Goal: Information Seeking & Learning: Learn about a topic

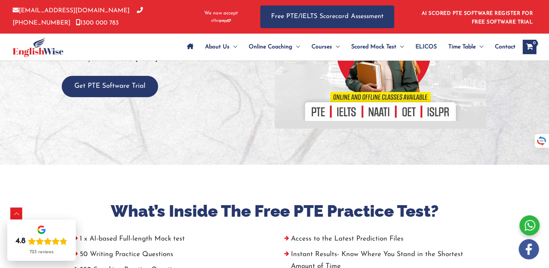
scroll to position [141, 0]
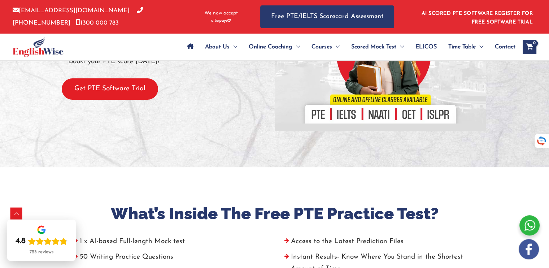
click at [103, 91] on button "Get PTE Software Trial" at bounding box center [110, 88] width 96 height 21
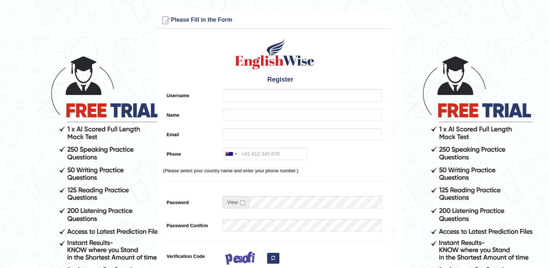
click at [239, 88] on div "Register Username Name Email Phone Australia +61 India (भारत) +91 New Zealand +…" at bounding box center [275, 183] width 234 height 302
click at [242, 94] on input "Username" at bounding box center [301, 95] width 159 height 12
type input "fabrizio"
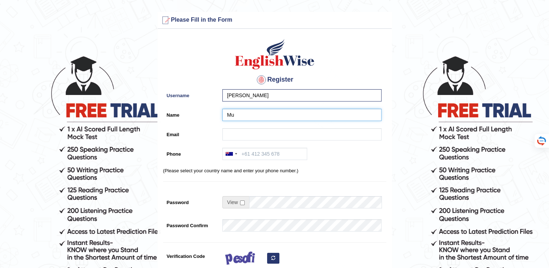
type input "Mu"
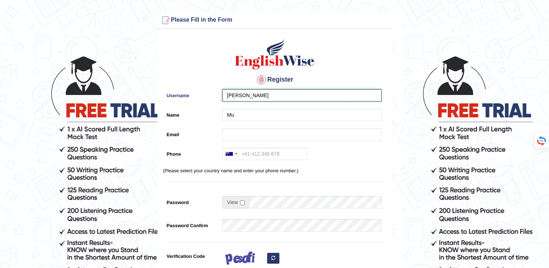
click at [256, 97] on input "fabrizio" at bounding box center [301, 95] width 159 height 12
drag, startPoint x: 256, startPoint y: 97, endPoint x: 177, endPoint y: 94, distance: 78.8
click at [177, 94] on div "Username fabrizio" at bounding box center [274, 97] width 223 height 16
type input "Fabrimuscolo"
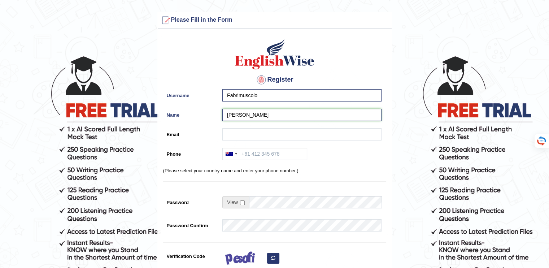
type input "[PERSON_NAME]"
type input "fabrimuscolo@gmail.com"
type input "+61433865373"
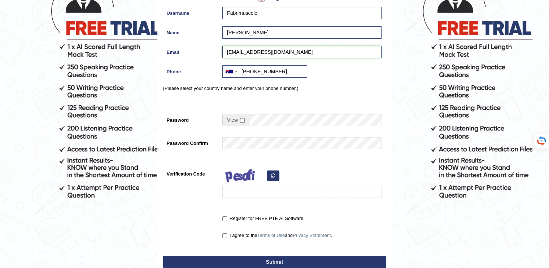
scroll to position [83, 0]
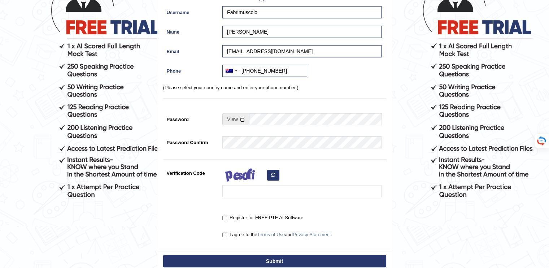
click at [241, 118] on input "checkbox" at bounding box center [242, 119] width 5 height 5
checkbox input "true"
click at [261, 121] on input "Password" at bounding box center [315, 119] width 133 height 12
type input "Laconcha123"
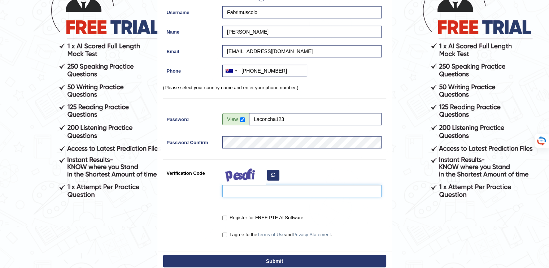
click at [272, 189] on input "Verification Code" at bounding box center [301, 191] width 159 height 12
type input "jyhtaof"
click at [226, 234] on input "I agree to the Terms of Use and Privacy Statement ." at bounding box center [224, 235] width 5 height 5
checkbox input "true"
click at [241, 259] on button "Submit" at bounding box center [274, 261] width 223 height 12
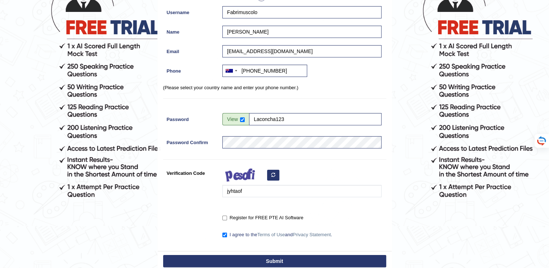
scroll to position [104, 0]
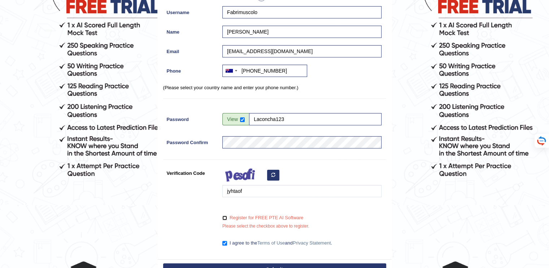
click at [222, 218] on input "Register for FREE PTE AI Software" at bounding box center [224, 218] width 5 height 5
checkbox input "true"
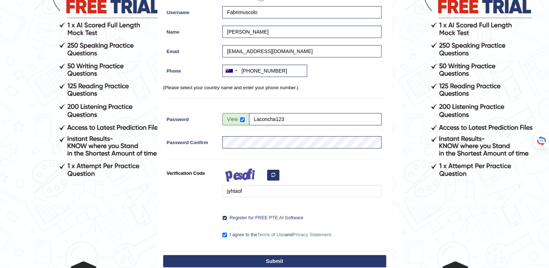
scroll to position [124, 0]
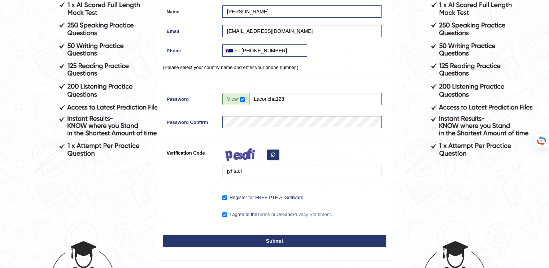
click at [223, 236] on button "Submit" at bounding box center [274, 241] width 223 height 12
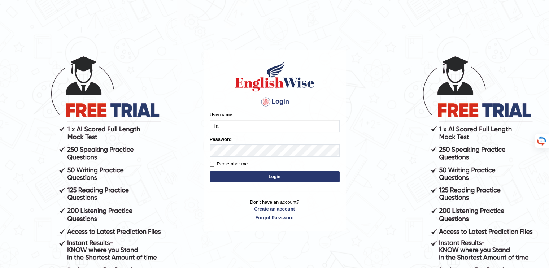
type input "f"
type input "Fabrimuscolo"
click at [211, 162] on input "Remember me" at bounding box center [212, 164] width 5 height 5
checkbox input "true"
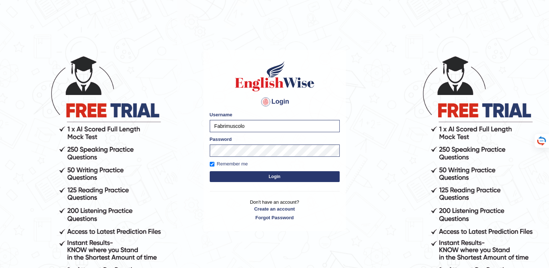
click at [218, 170] on form "Please fix the following errors: Username Fabrimuscolo Password Remember me Log…" at bounding box center [275, 147] width 130 height 73
click at [221, 173] on button "Login" at bounding box center [275, 176] width 130 height 11
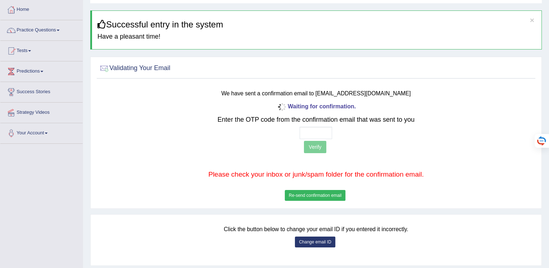
scroll to position [59, 0]
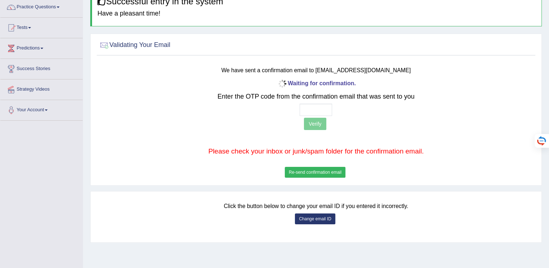
click at [318, 84] on b "Waiting for confirmation." at bounding box center [316, 83] width 80 height 6
click at [322, 168] on button "Re-send confirmation email" at bounding box center [315, 172] width 61 height 11
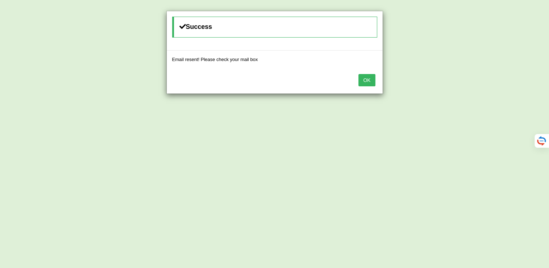
click at [370, 83] on button "OK" at bounding box center [367, 80] width 17 height 12
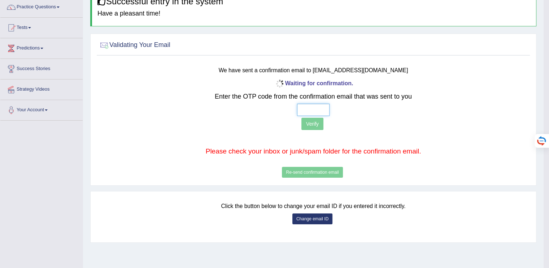
click at [300, 110] on input "text" at bounding box center [313, 110] width 32 height 12
type input "6 2 6 6"
click at [312, 125] on button "Verify" at bounding box center [313, 124] width 22 height 12
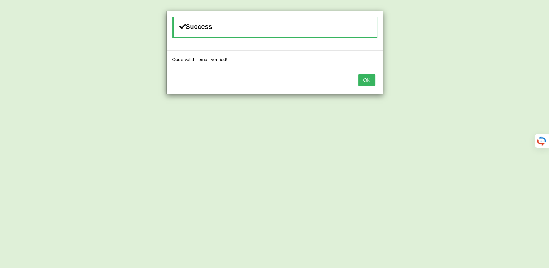
click at [368, 77] on button "OK" at bounding box center [367, 80] width 17 height 12
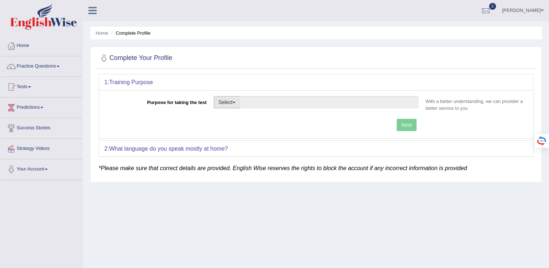
click at [229, 104] on button "Select" at bounding box center [227, 102] width 26 height 12
click at [243, 125] on link "Permanent Residency" at bounding box center [246, 126] width 64 height 9
type input "Permanent Residency"
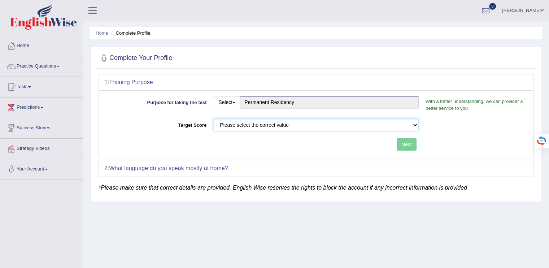
click at [268, 127] on select "Please select the correct value 50 (6 bands) 58 (6.5 bands) 65 (7 bands) 79 (8 …" at bounding box center [316, 125] width 205 height 12
select select "50"
click at [214, 119] on select "Please select the correct value 50 (6 bands) 58 (6.5 bands) 65 (7 bands) 79 (8 …" at bounding box center [316, 125] width 205 height 12
click at [401, 148] on button "Next" at bounding box center [407, 144] width 20 height 12
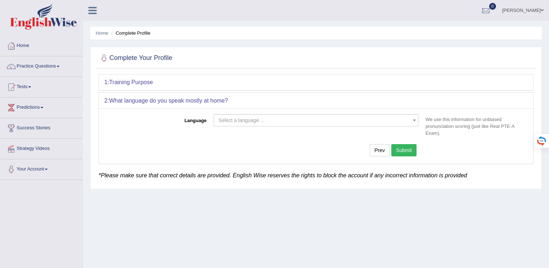
click at [333, 124] on span "Select a language ..." at bounding box center [316, 120] width 205 height 12
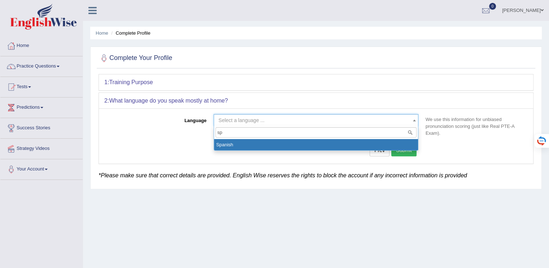
type input "sp"
select select "Spanish"
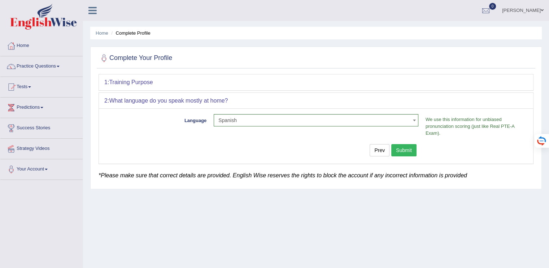
click at [409, 147] on button "Submit" at bounding box center [403, 150] width 25 height 12
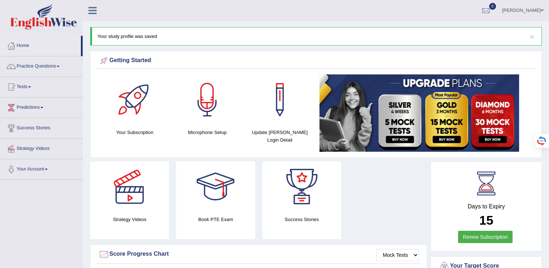
click at [32, 85] on link "Tests" at bounding box center [41, 86] width 82 height 18
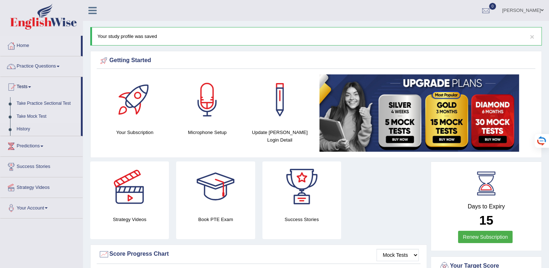
click at [43, 117] on link "Take Mock Test" at bounding box center [47, 116] width 68 height 13
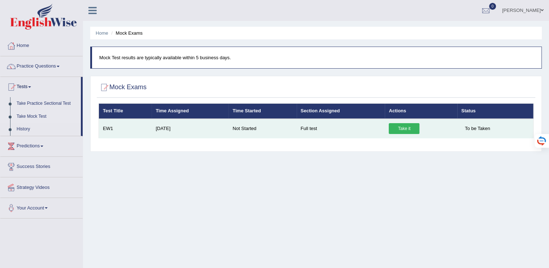
click at [404, 130] on link "Take it" at bounding box center [404, 128] width 31 height 11
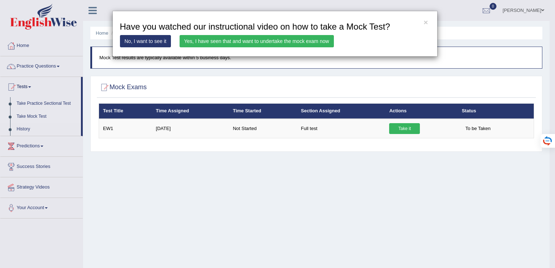
click at [254, 43] on link "Yes, I have seen that and want to undertake the mock exam now" at bounding box center [256, 41] width 154 height 12
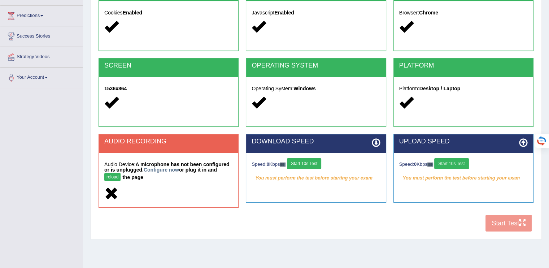
scroll to position [92, 0]
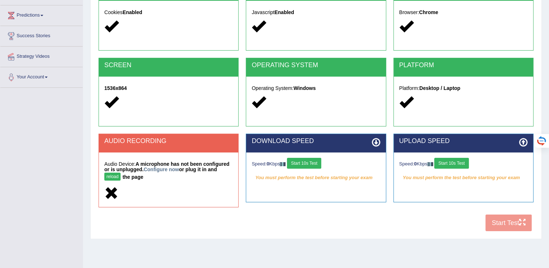
click at [303, 164] on button "Start 10s Test" at bounding box center [304, 163] width 34 height 11
click at [110, 177] on button "reload" at bounding box center [112, 177] width 16 height 8
click at [162, 169] on link "Configure now" at bounding box center [161, 169] width 35 height 6
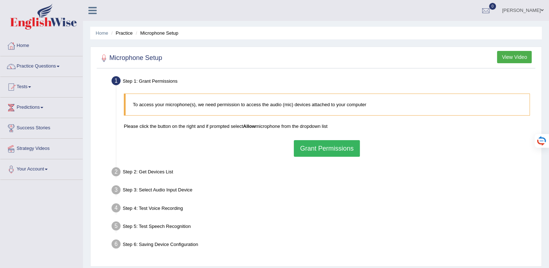
click at [312, 149] on button "Grant Permissions" at bounding box center [327, 148] width 66 height 17
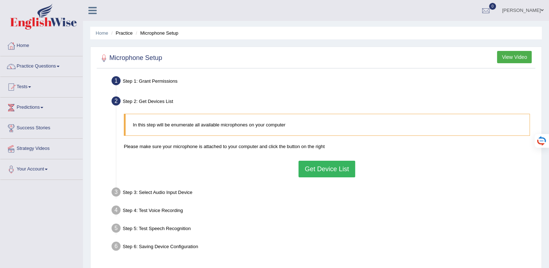
click at [330, 172] on button "Get Device List" at bounding box center [327, 169] width 56 height 17
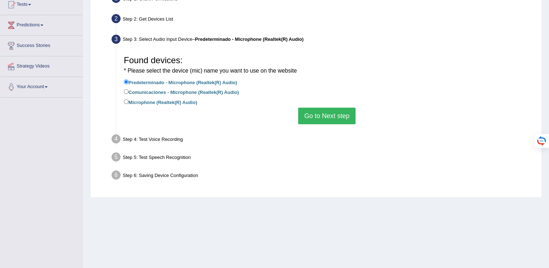
scroll to position [88, 0]
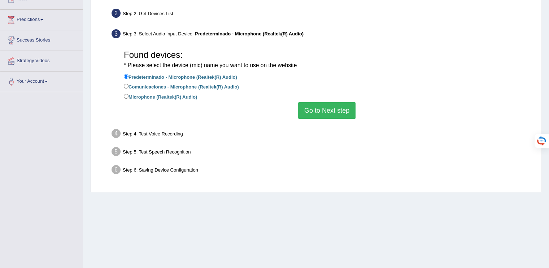
click at [316, 109] on button "Go to Next step" at bounding box center [326, 110] width 57 height 17
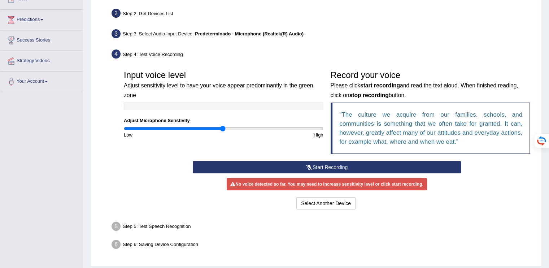
click at [317, 164] on button "Start Recording" at bounding box center [327, 167] width 268 height 12
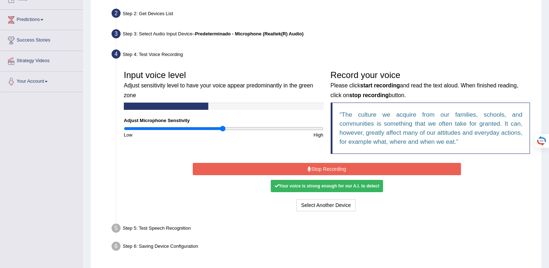
click at [317, 164] on button "Stop Recording" at bounding box center [327, 169] width 268 height 12
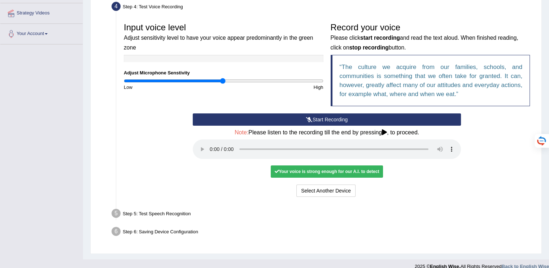
scroll to position [144, 0]
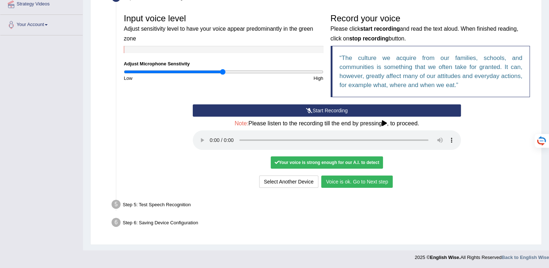
click at [338, 181] on button "Voice is ok. Go to Next step" at bounding box center [356, 181] width 71 height 12
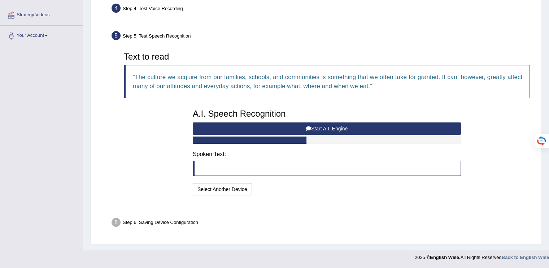
scroll to position [116, 0]
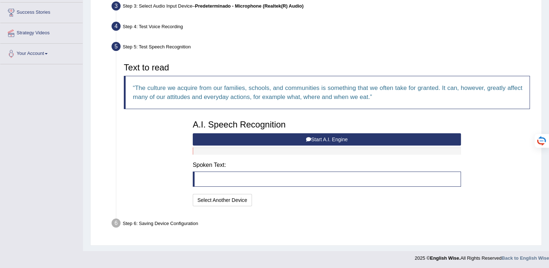
click at [343, 140] on button "Start A.I. Engine" at bounding box center [327, 139] width 268 height 12
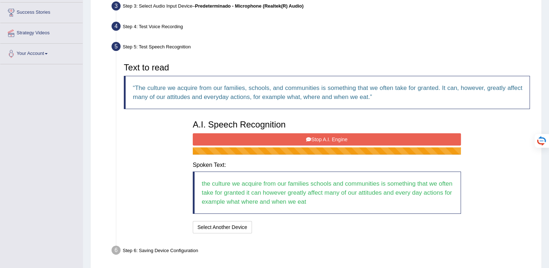
click at [324, 134] on button "Stop A.I. Engine" at bounding box center [327, 139] width 268 height 12
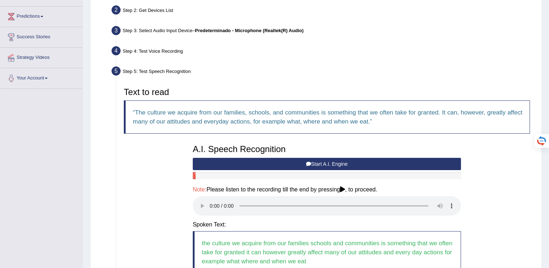
scroll to position [178, 0]
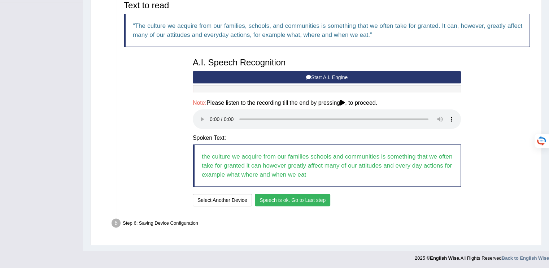
click at [298, 202] on button "Speech is ok. Go to Last step" at bounding box center [292, 200] width 75 height 12
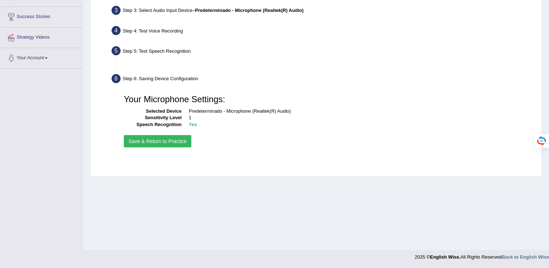
scroll to position [111, 0]
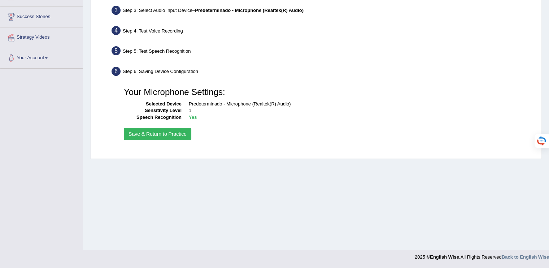
click at [181, 134] on button "Save & Return to Practice" at bounding box center [158, 134] width 68 height 12
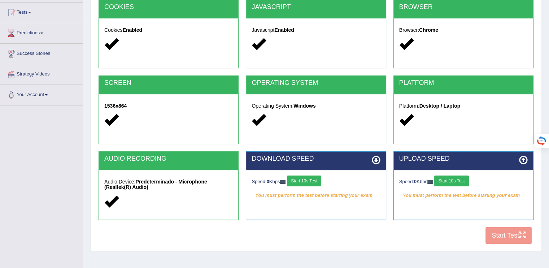
click at [303, 181] on button "Start 10s Test" at bounding box center [304, 180] width 34 height 11
click at [452, 182] on button "Start 10s Test" at bounding box center [451, 180] width 34 height 11
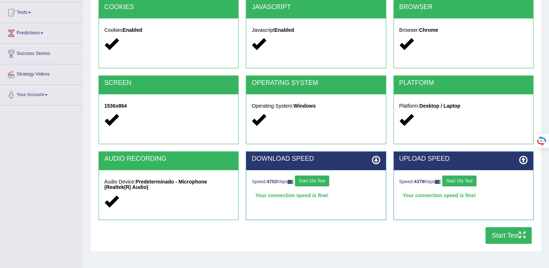
click at [491, 243] on button "Start Test" at bounding box center [509, 235] width 46 height 17
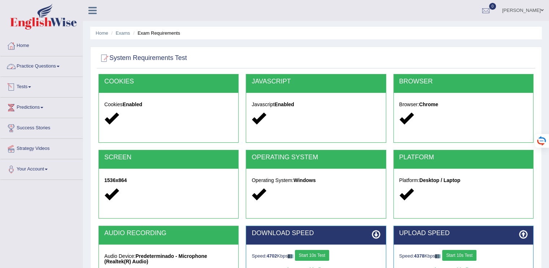
click at [36, 71] on link "Practice Questions" at bounding box center [41, 65] width 82 height 18
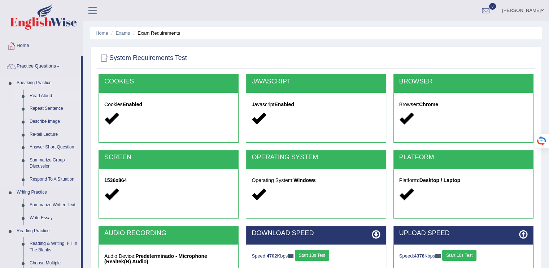
click at [41, 91] on link "Read Aloud" at bounding box center [53, 96] width 55 height 13
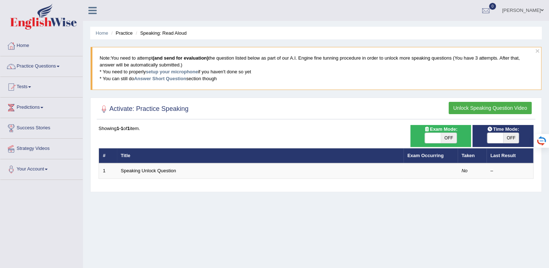
click at [465, 102] on button "Unlock Speaking Question Video" at bounding box center [490, 108] width 83 height 12
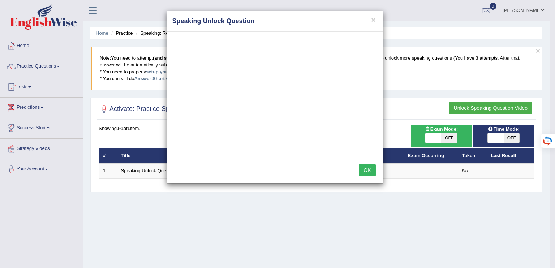
click at [374, 172] on button "OK" at bounding box center [367, 170] width 17 height 12
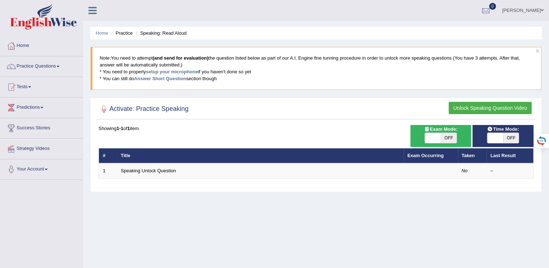
click at [374, 172] on td "Speaking Unlock Question" at bounding box center [260, 170] width 287 height 15
click at [481, 105] on button "Unlock Speaking Question Video" at bounding box center [490, 108] width 83 height 12
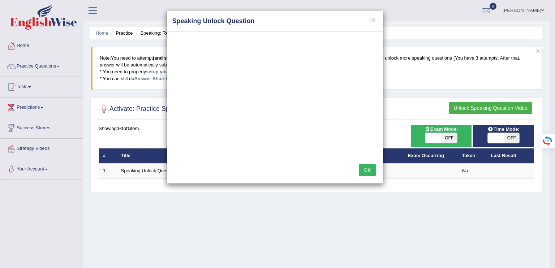
click at [370, 168] on button "OK" at bounding box center [367, 170] width 17 height 12
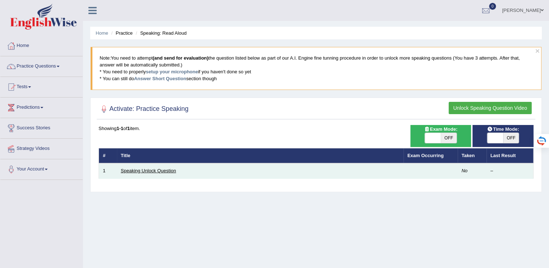
click at [176, 172] on link "Speaking Unlock Question" at bounding box center [148, 170] width 55 height 5
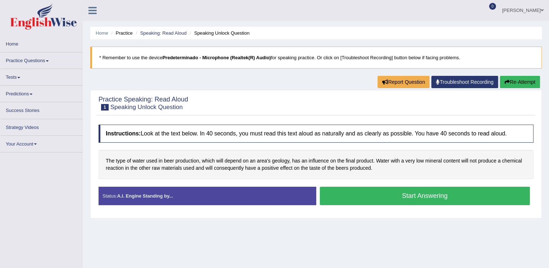
click at [393, 200] on button "Start Answering" at bounding box center [425, 196] width 211 height 18
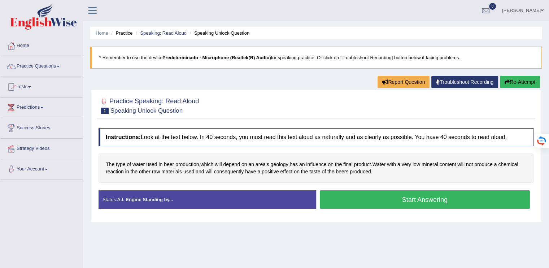
click at [389, 199] on button "Start Answering" at bounding box center [425, 199] width 211 height 18
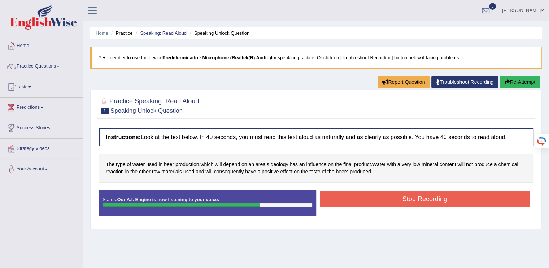
click at [360, 203] on button "Stop Recording" at bounding box center [425, 199] width 211 height 17
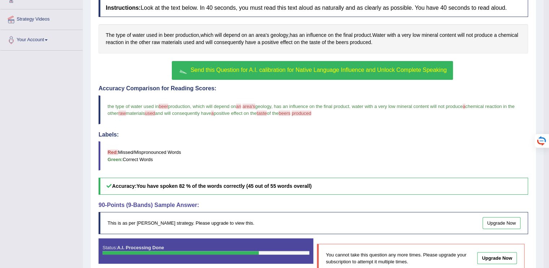
scroll to position [129, 0]
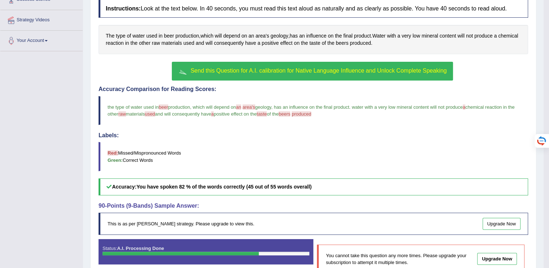
click at [465, 107] on span "a" at bounding box center [464, 106] width 3 height 5
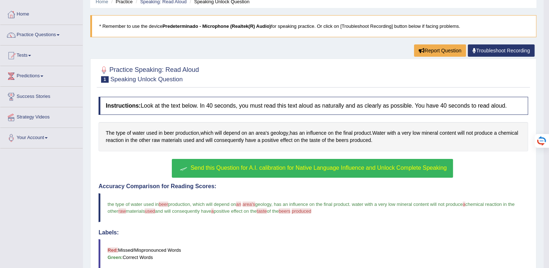
scroll to position [33, 0]
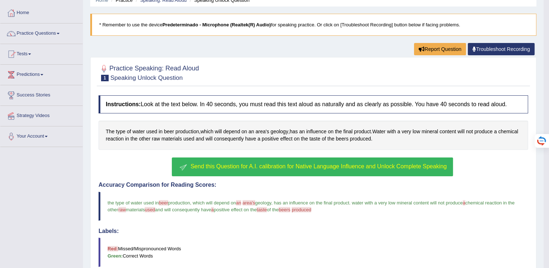
click at [324, 169] on button "Send this Question for A.I. calibration for Native Language Influence and Unloc…" at bounding box center [312, 166] width 281 height 19
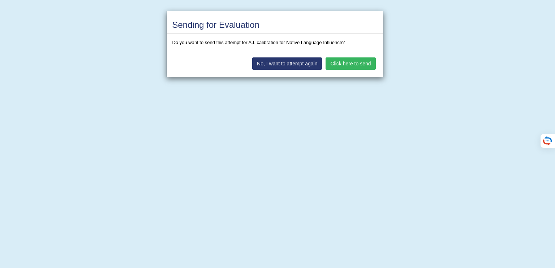
click at [351, 64] on button "Click here to send" at bounding box center [350, 63] width 50 height 12
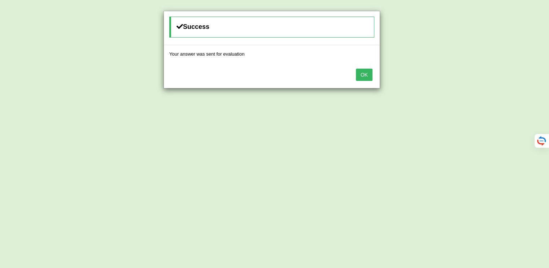
click at [364, 82] on div "OK" at bounding box center [272, 75] width 216 height 25
click at [364, 77] on button "OK" at bounding box center [364, 75] width 17 height 12
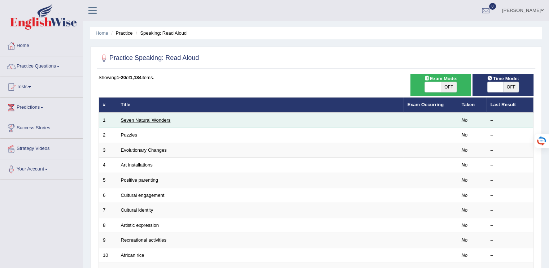
click at [136, 120] on link "Seven Natural Wonders" at bounding box center [146, 119] width 50 height 5
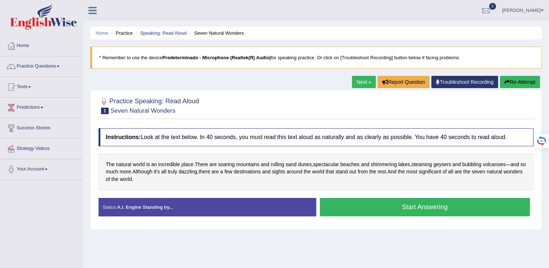
click at [379, 203] on button "Start Answering" at bounding box center [425, 207] width 211 height 18
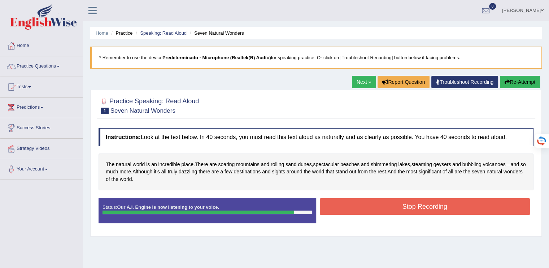
click at [379, 203] on button "Stop Recording" at bounding box center [425, 206] width 211 height 17
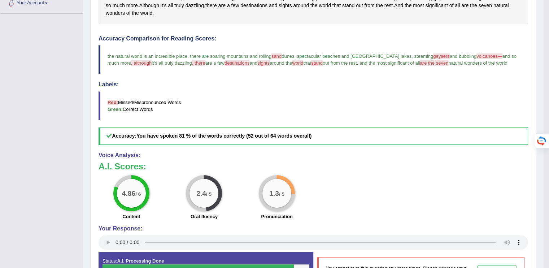
scroll to position [157, 0]
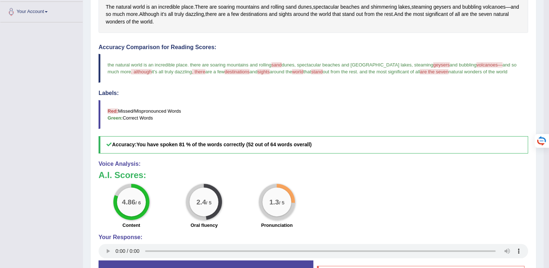
click at [131, 71] on span ". although" at bounding box center [141, 71] width 21 height 5
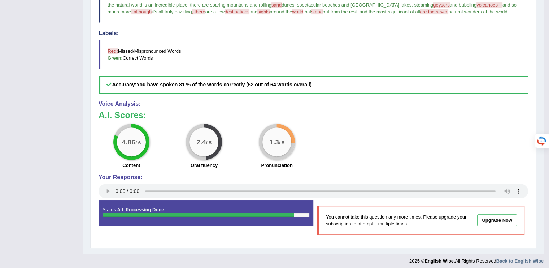
scroll to position [220, 0]
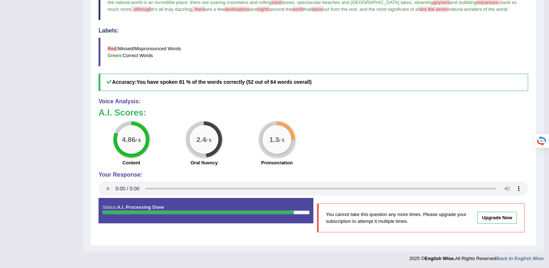
click at [280, 148] on div "1.3 / 5" at bounding box center [277, 139] width 29 height 29
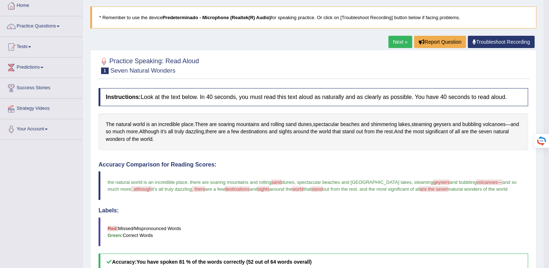
scroll to position [40, 0]
click at [477, 179] on span "volcanoes—" at bounding box center [490, 181] width 26 height 5
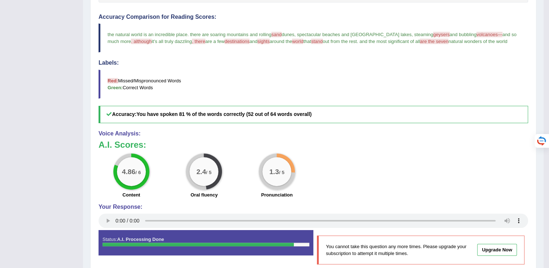
scroll to position [188, 0]
click at [201, 175] on div "2.4 / 5" at bounding box center [204, 171] width 29 height 29
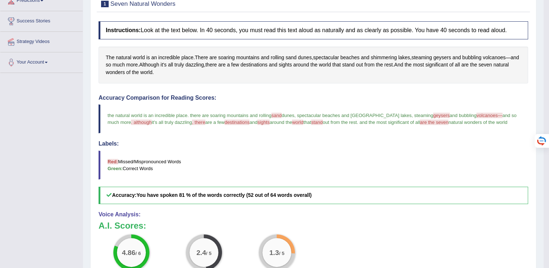
scroll to position [107, 0]
click at [172, 113] on span "the natural world is an incredible place" at bounding box center [148, 115] width 80 height 5
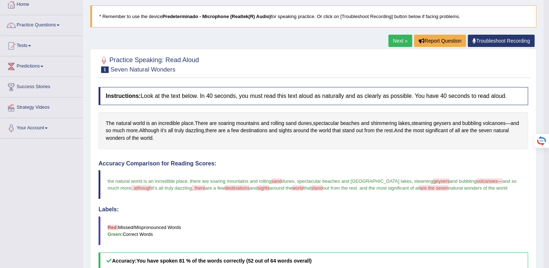
scroll to position [25, 0]
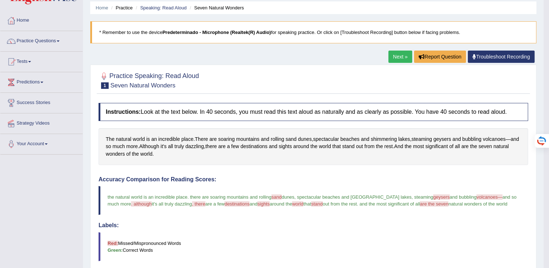
click at [139, 83] on small "Seven Natural Wonders" at bounding box center [142, 85] width 65 height 7
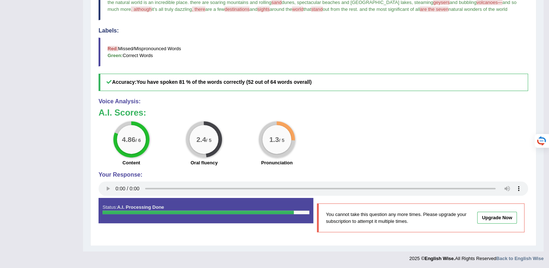
scroll to position [0, 0]
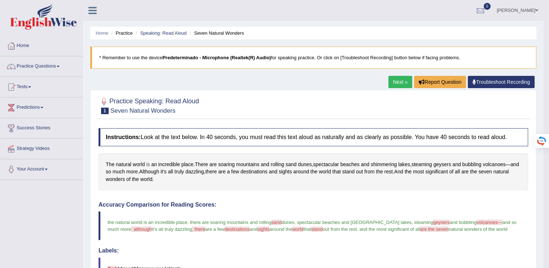
click at [147, 162] on span "is" at bounding box center [148, 165] width 4 height 8
click at [102, 155] on div "The natural world is an incredible place . There are soaring mountains and roll…" at bounding box center [314, 171] width 430 height 37
click at [106, 110] on span "1" at bounding box center [105, 111] width 8 height 6
click at [159, 169] on span "Although" at bounding box center [149, 172] width 20 height 8
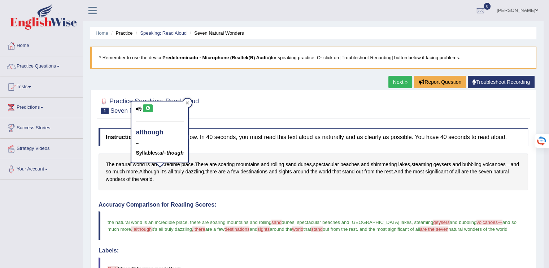
click at [144, 109] on button at bounding box center [148, 108] width 10 height 8
click at [148, 109] on icon at bounding box center [147, 108] width 5 height 4
click at [309, 187] on div "The natural world is an incredible place . There are soaring mountains and roll…" at bounding box center [314, 171] width 430 height 37
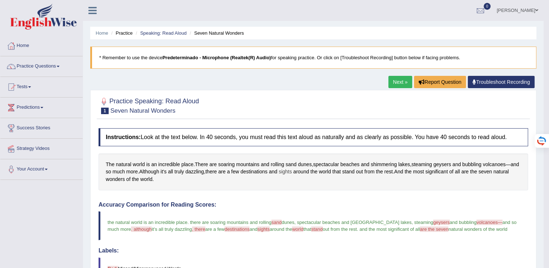
click at [292, 170] on span "sights" at bounding box center [285, 172] width 13 height 8
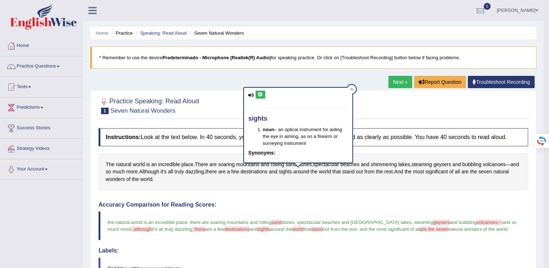
click at [260, 93] on icon at bounding box center [260, 94] width 5 height 4
click at [402, 177] on div "The natural world is an incredible place . There are soaring mountains and roll…" at bounding box center [314, 171] width 430 height 37
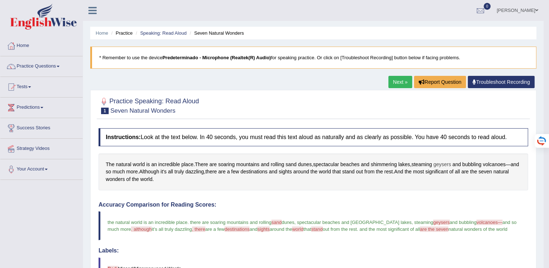
click at [448, 162] on span "geysers" at bounding box center [443, 165] width 18 height 8
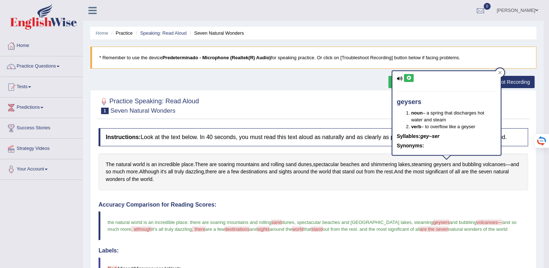
click at [407, 79] on icon at bounding box center [408, 78] width 5 height 4
click at [494, 164] on span "volcanoes" at bounding box center [494, 165] width 23 height 8
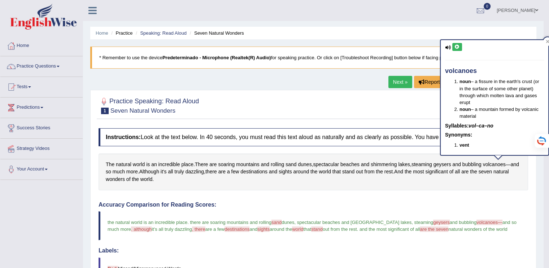
click at [459, 47] on icon at bounding box center [457, 47] width 5 height 4
click at [268, 185] on div "The natural world is an incredible place . There are soaring mountains and roll…" at bounding box center [314, 171] width 430 height 37
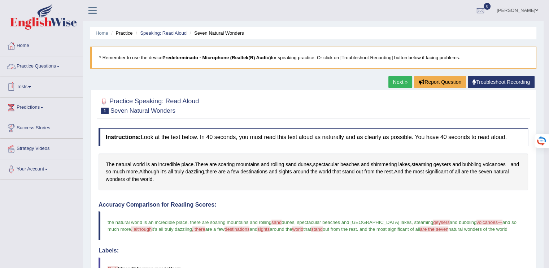
click at [45, 66] on link "Practice Questions" at bounding box center [41, 65] width 82 height 18
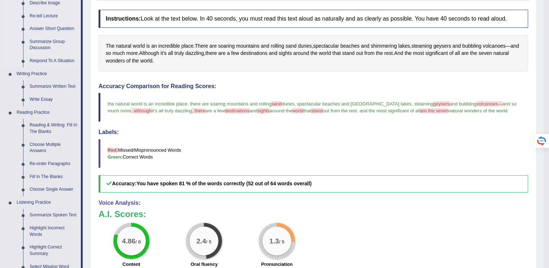
scroll to position [118, 0]
click at [52, 178] on link "Fill In The Blanks" at bounding box center [53, 177] width 55 height 13
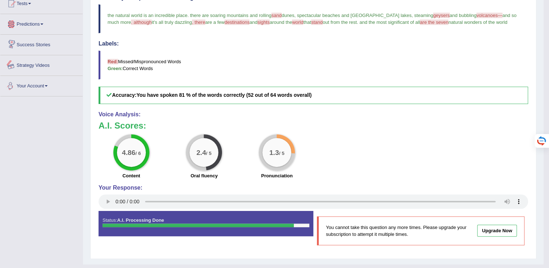
scroll to position [220, 0]
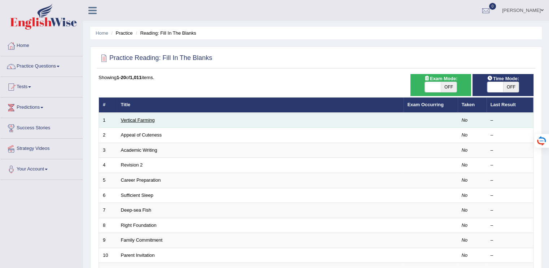
click at [136, 118] on link "Vertical Farming" at bounding box center [138, 119] width 34 height 5
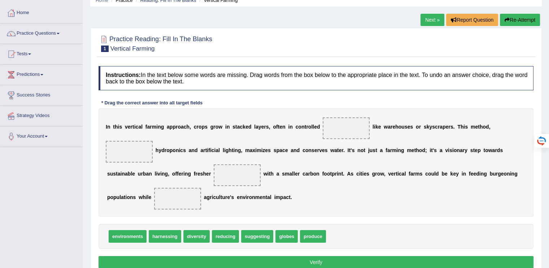
scroll to position [32, 0]
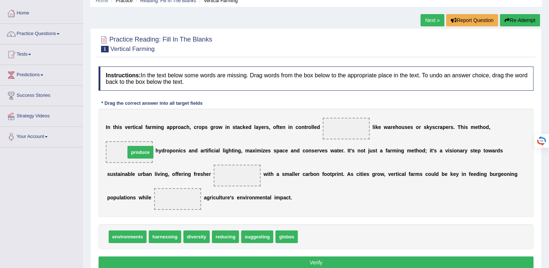
drag, startPoint x: 305, startPoint y: 237, endPoint x: 131, endPoint y: 152, distance: 193.0
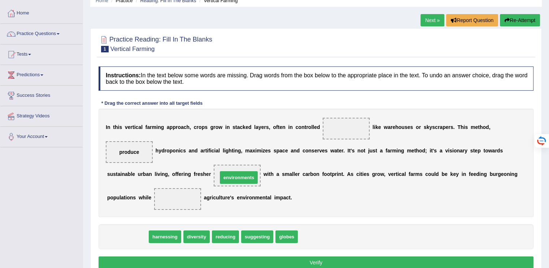
drag, startPoint x: 133, startPoint y: 236, endPoint x: 244, endPoint y: 177, distance: 125.8
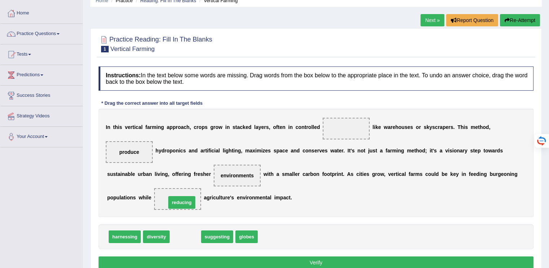
drag, startPoint x: 190, startPoint y: 235, endPoint x: 186, endPoint y: 199, distance: 36.3
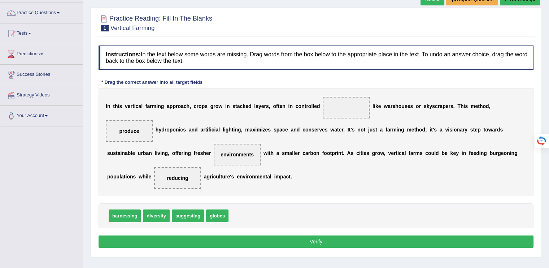
scroll to position [54, 0]
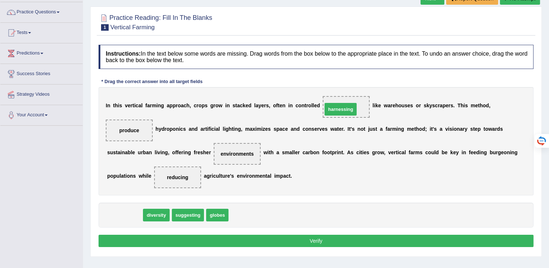
drag, startPoint x: 133, startPoint y: 213, endPoint x: 352, endPoint y: 100, distance: 246.8
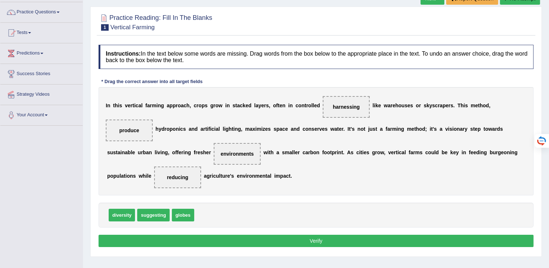
click at [328, 244] on button "Verify" at bounding box center [316, 241] width 435 height 12
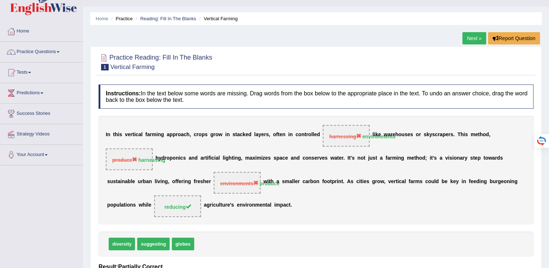
scroll to position [14, 0]
click at [471, 42] on link "Next »" at bounding box center [475, 38] width 24 height 12
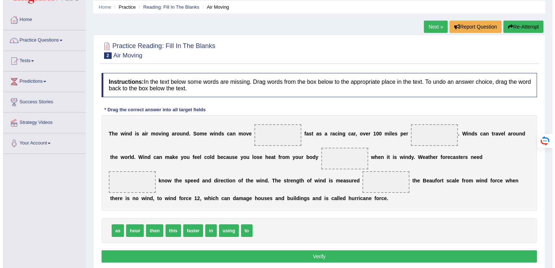
scroll to position [29, 0]
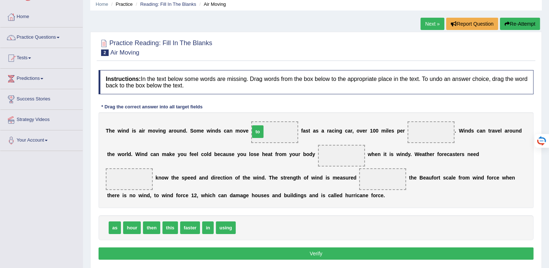
drag, startPoint x: 245, startPoint y: 224, endPoint x: 266, endPoint y: 129, distance: 96.9
drag, startPoint x: 135, startPoint y: 225, endPoint x: 440, endPoint y: 130, distance: 319.4
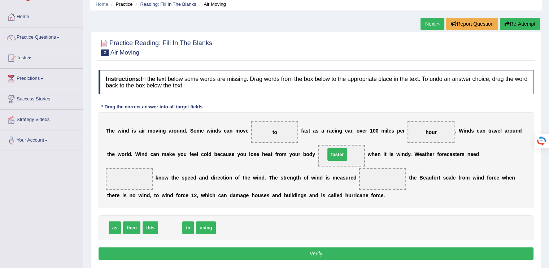
drag, startPoint x: 177, startPoint y: 229, endPoint x: 344, endPoint y: 156, distance: 182.5
drag, startPoint x: 272, startPoint y: 134, endPoint x: 220, endPoint y: 159, distance: 57.5
click at [220, 159] on div "T h e w i n d i s a i r m o v i n g a r o u n d . S o m e w i n d s c a n m o v…" at bounding box center [316, 160] width 435 height 96
click at [273, 131] on span "to" at bounding box center [275, 132] width 5 height 6
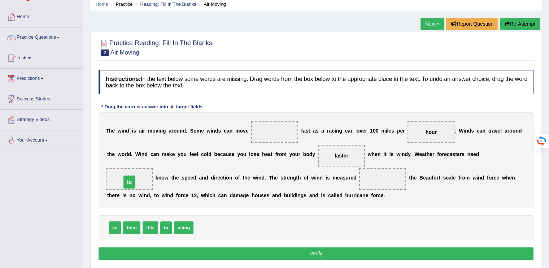
drag, startPoint x: 273, startPoint y: 131, endPoint x: 127, endPoint y: 183, distance: 155.2
drag, startPoint x: 112, startPoint y: 226, endPoint x: 271, endPoint y: 130, distance: 186.3
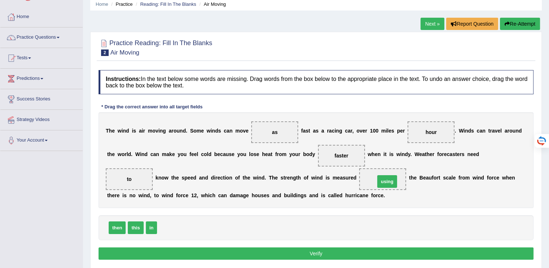
drag, startPoint x: 164, startPoint y: 225, endPoint x: 382, endPoint y: 177, distance: 223.9
click at [334, 255] on button "Verify" at bounding box center [316, 253] width 435 height 12
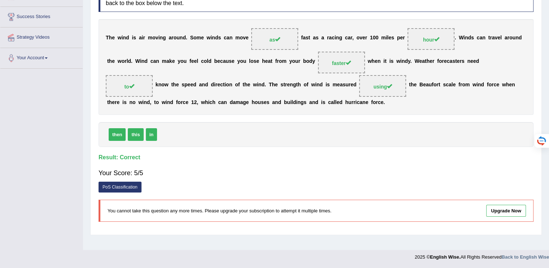
scroll to position [0, 0]
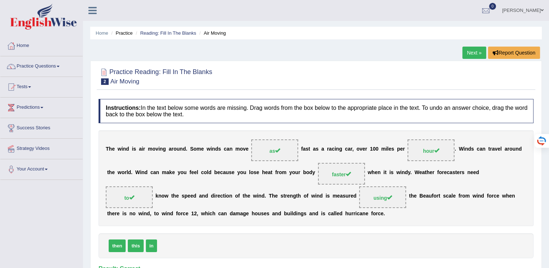
click at [480, 52] on link "Next »" at bounding box center [475, 53] width 24 height 12
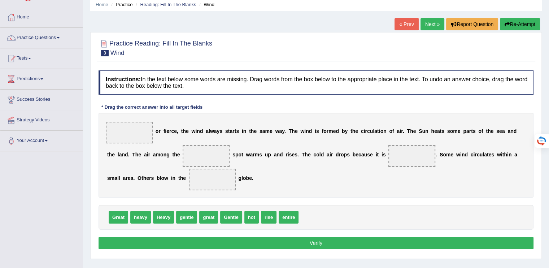
scroll to position [30, 0]
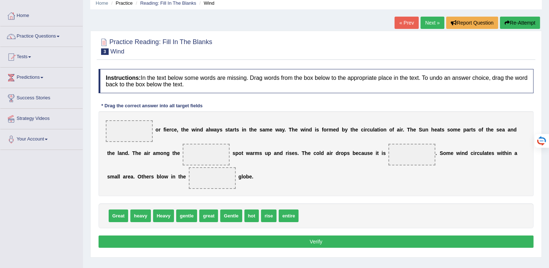
click at [168, 129] on b "e" at bounding box center [167, 130] width 3 height 6
drag, startPoint x: 241, startPoint y: 212, endPoint x: 146, endPoint y: 122, distance: 131.5
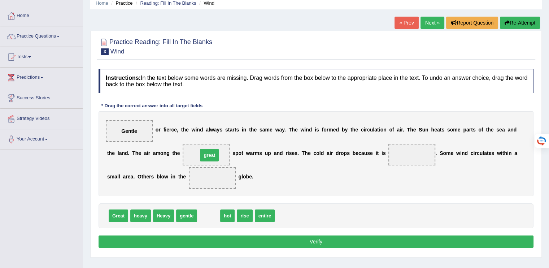
drag, startPoint x: 214, startPoint y: 218, endPoint x: 215, endPoint y: 157, distance: 60.7
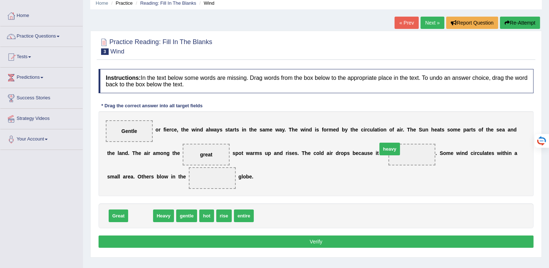
drag, startPoint x: 147, startPoint y: 216, endPoint x: 396, endPoint y: 148, distance: 257.3
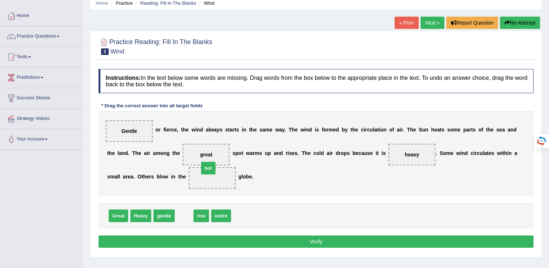
drag, startPoint x: 189, startPoint y: 215, endPoint x: 213, endPoint y: 167, distance: 53.8
drag, startPoint x: 212, startPoint y: 216, endPoint x: 201, endPoint y: 151, distance: 66.0
click at [256, 237] on button "Verify" at bounding box center [316, 241] width 435 height 12
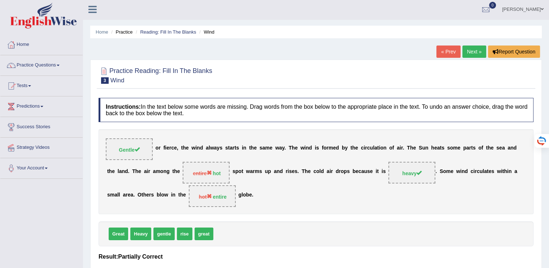
scroll to position [0, 0]
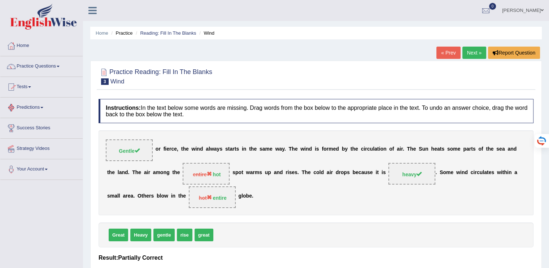
click at [51, 69] on link "Practice Questions" at bounding box center [41, 65] width 82 height 18
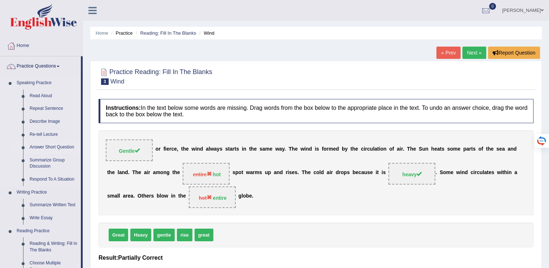
click at [68, 141] on link "Answer Short Question" at bounding box center [53, 147] width 55 height 13
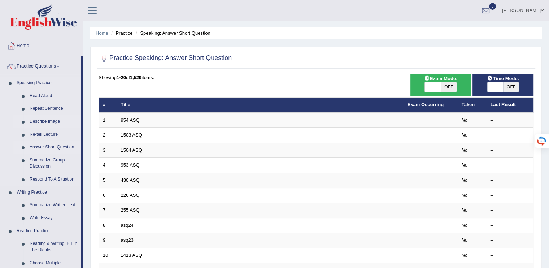
click at [49, 121] on link "Describe Image" at bounding box center [53, 121] width 55 height 13
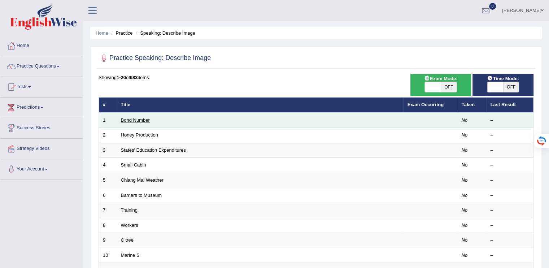
click at [125, 120] on link "Bond Number" at bounding box center [135, 119] width 29 height 5
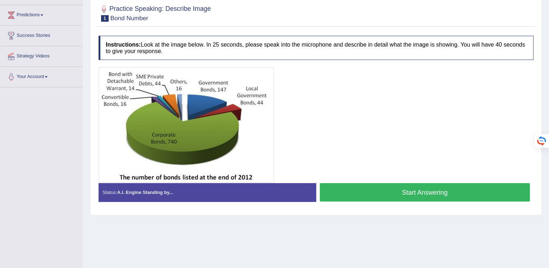
scroll to position [94, 0]
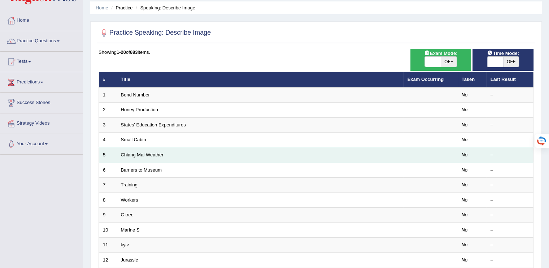
scroll to position [26, 0]
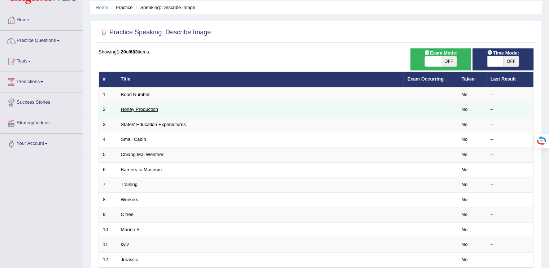
click at [132, 107] on link "Honey Production" at bounding box center [139, 109] width 37 height 5
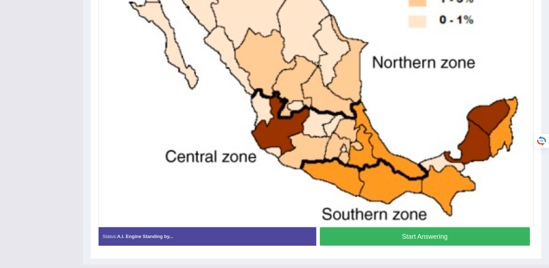
scroll to position [261, 0]
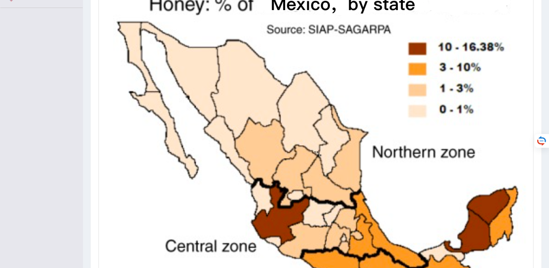
click at [380, 212] on img at bounding box center [315, 152] width 431 height 325
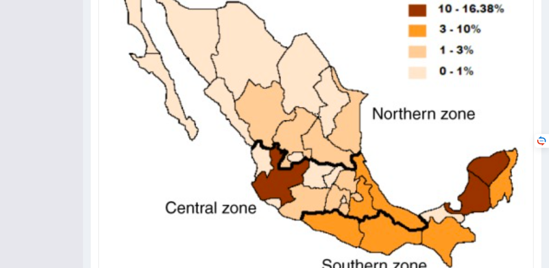
scroll to position [263, 0]
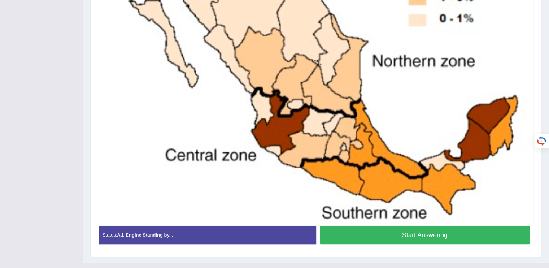
click at [400, 233] on button "Start Answering" at bounding box center [425, 235] width 211 height 18
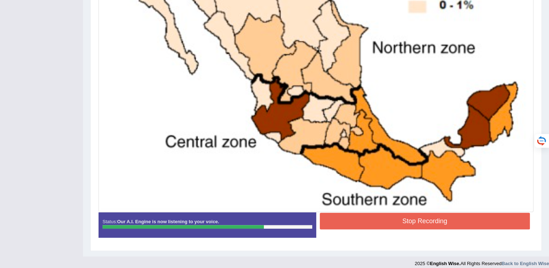
scroll to position [277, 0]
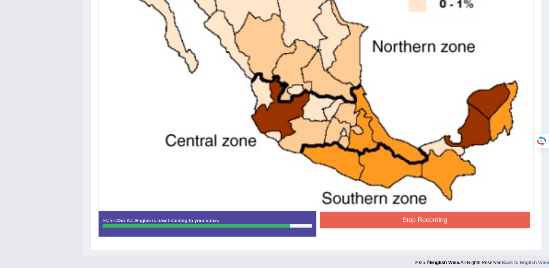
click at [400, 221] on button "Stop Recording" at bounding box center [425, 220] width 211 height 17
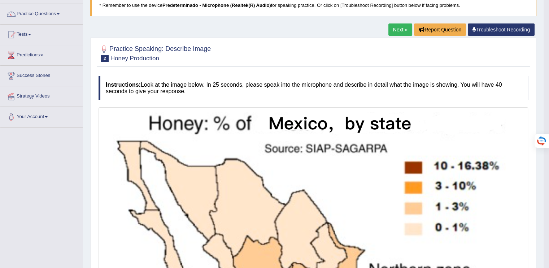
scroll to position [0, 0]
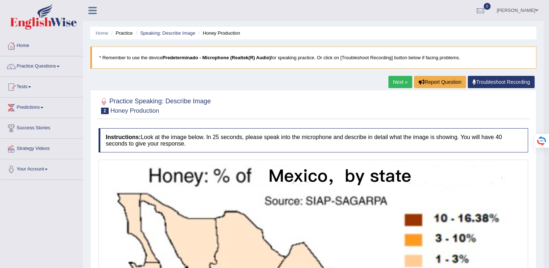
click at [25, 94] on link "Tests" at bounding box center [41, 86] width 82 height 18
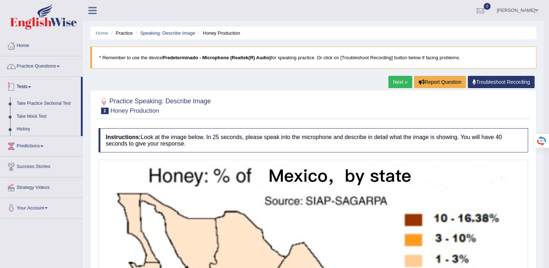
click at [49, 67] on link "Practice Questions" at bounding box center [41, 65] width 82 height 18
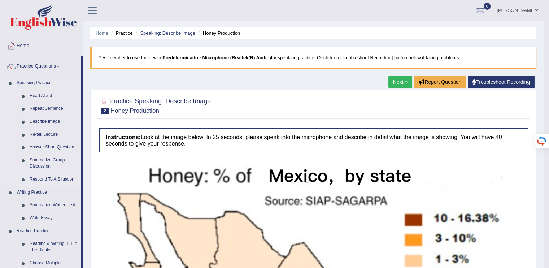
click at [44, 176] on link "Respond To A Situation" at bounding box center [53, 179] width 55 height 13
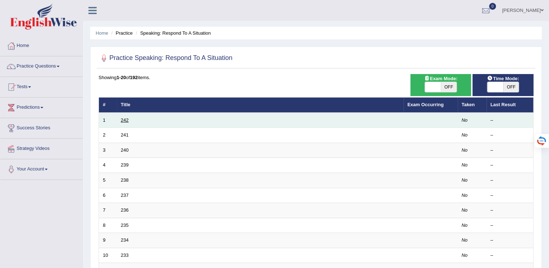
click at [123, 121] on link "242" at bounding box center [125, 119] width 8 height 5
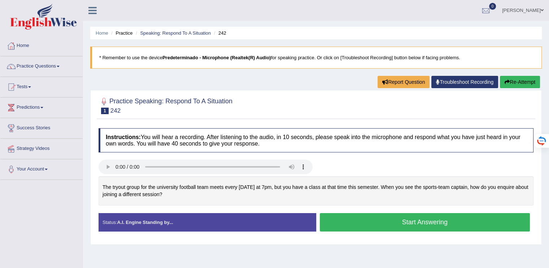
click at [51, 69] on link "Practice Questions" at bounding box center [41, 65] width 82 height 18
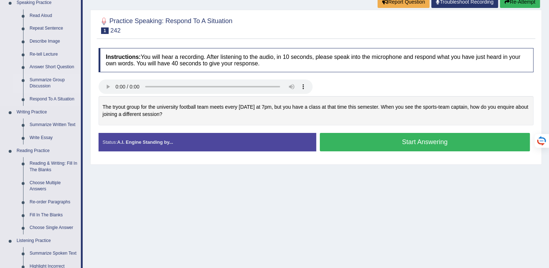
scroll to position [83, 0]
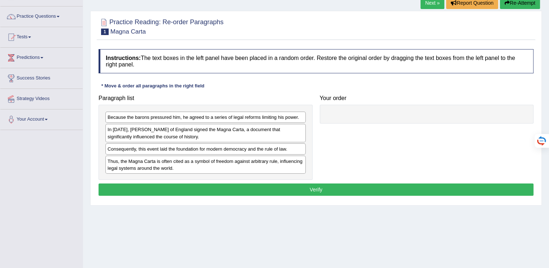
scroll to position [59, 0]
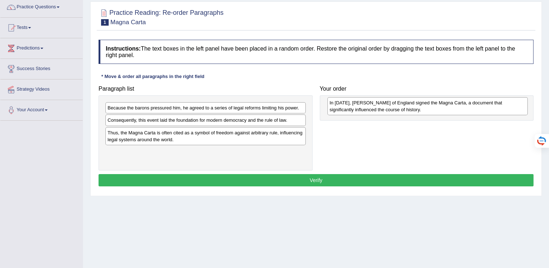
drag, startPoint x: 155, startPoint y: 125, endPoint x: 380, endPoint y: 113, distance: 224.9
click at [380, 113] on div "In 1215, King John of England signed the Magna Carta, a document that significa…" at bounding box center [428, 106] width 200 height 18
drag, startPoint x: 372, startPoint y: 110, endPoint x: 365, endPoint y: 104, distance: 9.0
click at [365, 104] on div "In 1215, King John of England signed the Magna Carta, a document that significa…" at bounding box center [420, 107] width 197 height 18
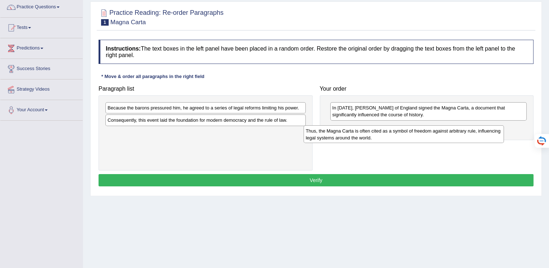
drag, startPoint x: 174, startPoint y: 139, endPoint x: 372, endPoint y: 137, distance: 198.2
click at [372, 137] on div "Thus, the Magna Carta is often cited as a symbol of freedom against arbitrary r…" at bounding box center [404, 134] width 200 height 18
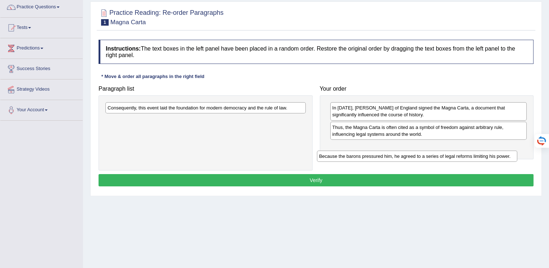
drag, startPoint x: 198, startPoint y: 109, endPoint x: 409, endPoint y: 157, distance: 217.1
click at [409, 157] on div "Because the barons pressured him, he agreed to a series of legal reforms limiti…" at bounding box center [417, 156] width 200 height 11
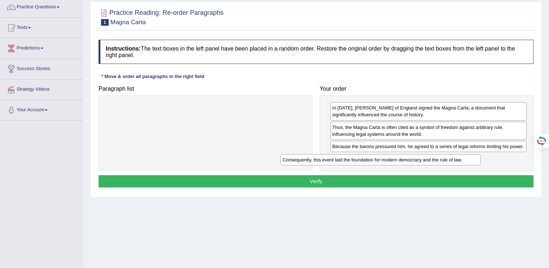
drag, startPoint x: 234, startPoint y: 105, endPoint x: 409, endPoint y: 157, distance: 182.7
click at [409, 157] on div "Consequently, this event laid the foundation for modern democracy and the rule …" at bounding box center [381, 159] width 200 height 11
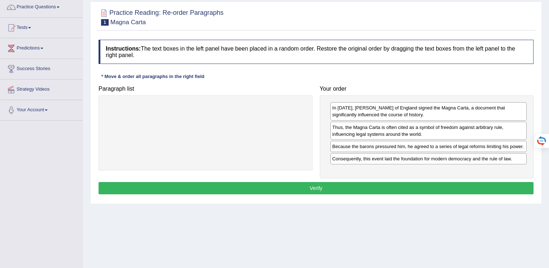
click at [368, 183] on button "Verify" at bounding box center [316, 188] width 435 height 12
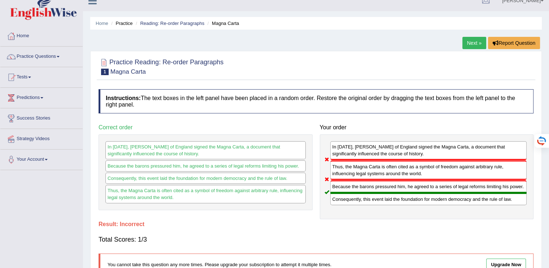
scroll to position [0, 0]
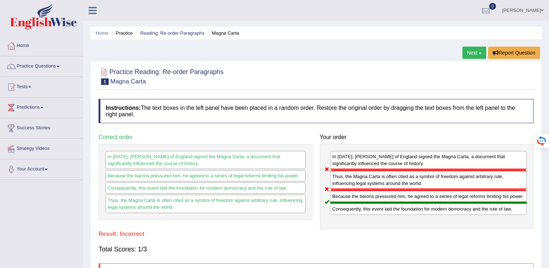
drag, startPoint x: 166, startPoint y: 160, endPoint x: 168, endPoint y: 185, distance: 24.6
click at [168, 185] on div "In 1215, King John of England signed the Magna Carta, a document that significa…" at bounding box center [206, 182] width 214 height 76
click at [478, 50] on link "Next »" at bounding box center [475, 53] width 24 height 12
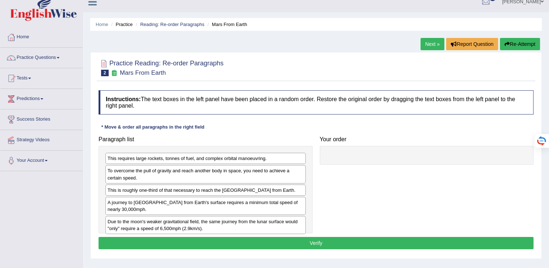
scroll to position [10, 0]
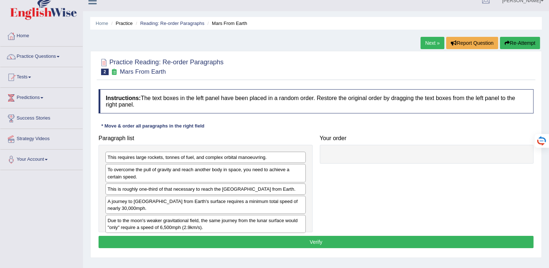
click at [45, 137] on link "Strategy Videos" at bounding box center [41, 138] width 82 height 18
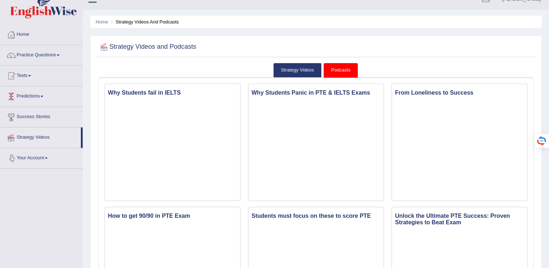
scroll to position [8, 0]
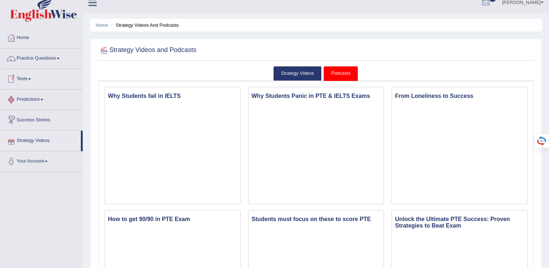
click at [30, 102] on link "Predictions" at bounding box center [41, 99] width 82 height 18
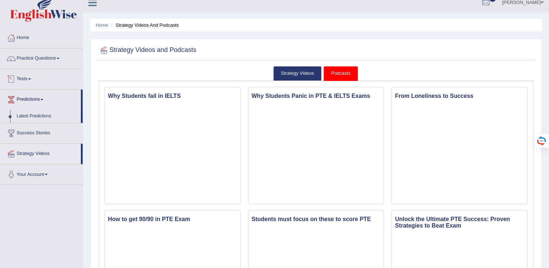
click at [30, 76] on link "Tests" at bounding box center [41, 78] width 82 height 18
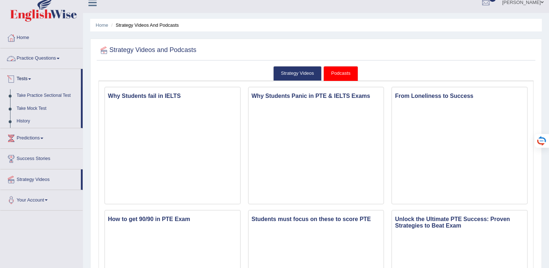
click at [54, 62] on link "Practice Questions" at bounding box center [41, 57] width 82 height 18
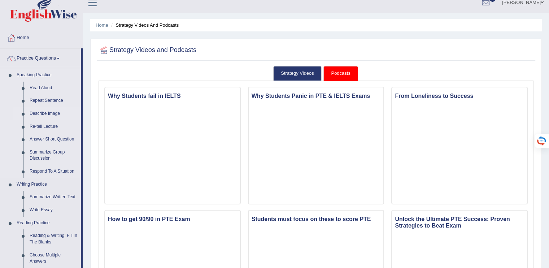
click at [45, 111] on link "Describe Image" at bounding box center [53, 113] width 55 height 13
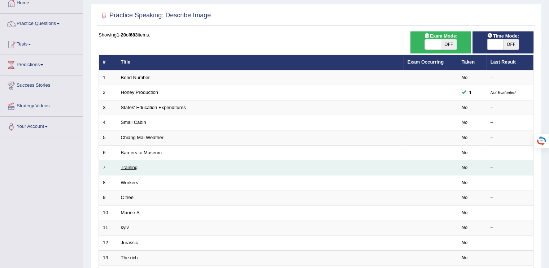
click at [133, 166] on link "Training" at bounding box center [129, 167] width 17 height 5
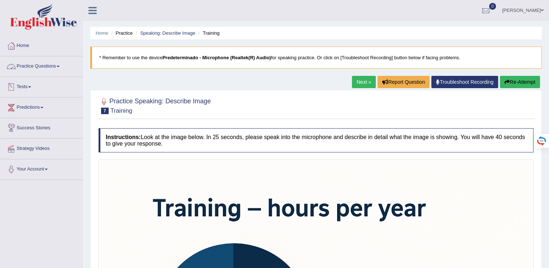
click at [56, 64] on link "Practice Questions" at bounding box center [41, 65] width 82 height 18
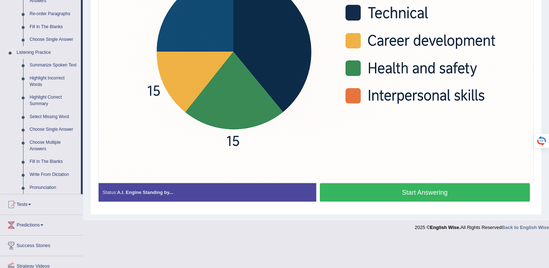
scroll to position [269, 0]
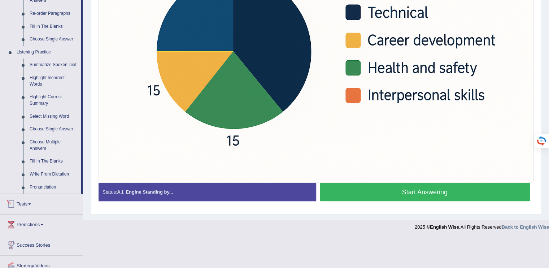
click at [32, 205] on link "Tests" at bounding box center [41, 203] width 82 height 18
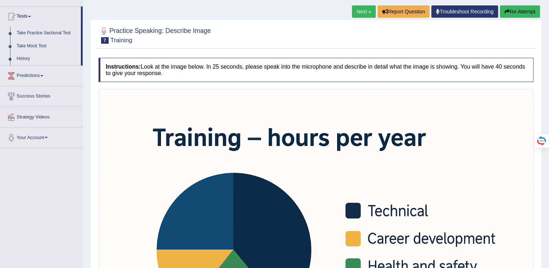
scroll to position [0, 0]
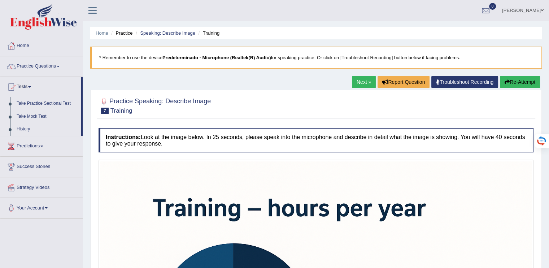
click at [25, 149] on link "Predictions" at bounding box center [41, 145] width 82 height 18
